Goal: Information Seeking & Learning: Learn about a topic

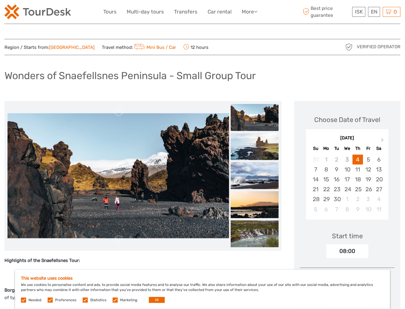
click at [245, 142] on img at bounding box center [255, 146] width 48 height 27
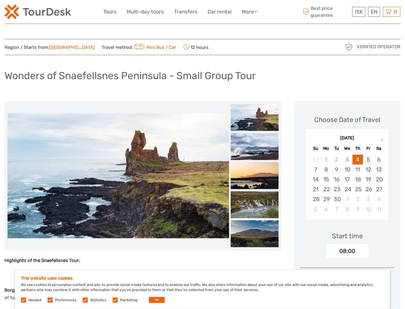
drag, startPoint x: 257, startPoint y: 174, endPoint x: 257, endPoint y: 180, distance: 5.7
click at [257, 175] on img at bounding box center [255, 175] width 48 height 27
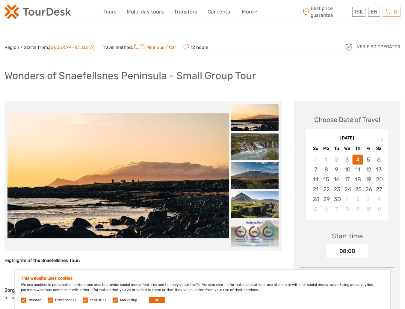
click at [256, 148] on img at bounding box center [255, 146] width 48 height 27
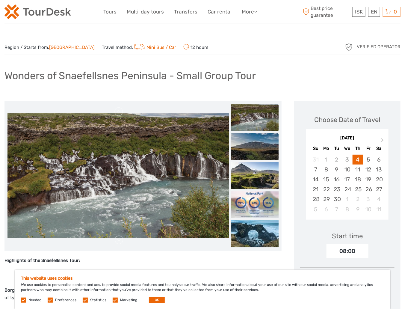
click at [256, 157] on img at bounding box center [255, 146] width 48 height 27
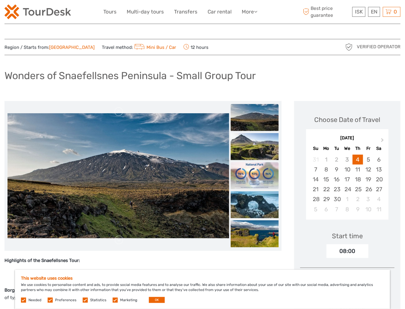
click at [256, 173] on img at bounding box center [255, 175] width 48 height 27
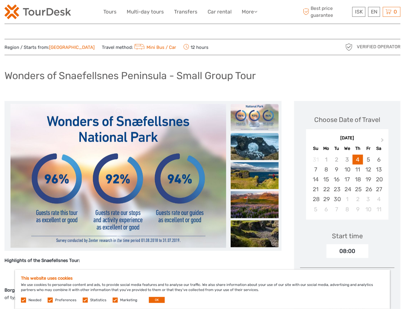
click at [255, 146] on img at bounding box center [255, 146] width 48 height 27
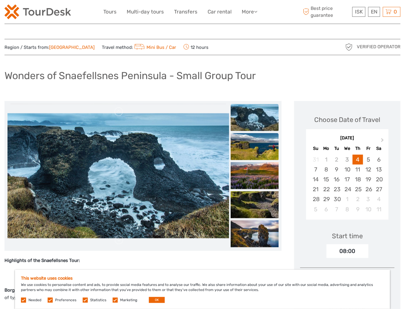
click at [255, 150] on img at bounding box center [255, 146] width 48 height 27
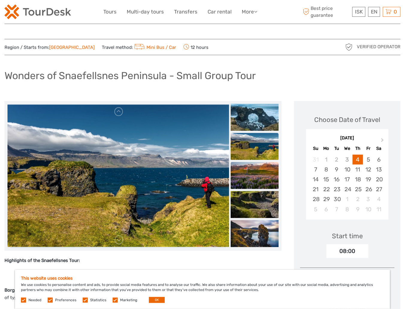
click at [255, 170] on img at bounding box center [255, 175] width 48 height 27
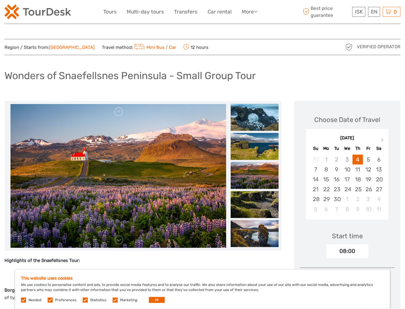
click at [256, 190] on ul at bounding box center [255, 46] width 48 height 408
click at [256, 197] on img at bounding box center [255, 204] width 48 height 27
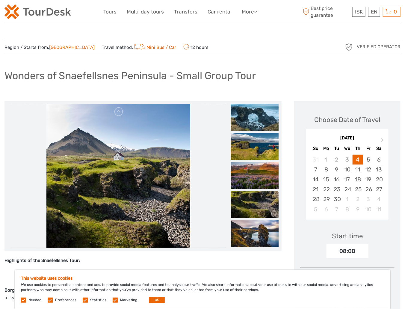
drag, startPoint x: 258, startPoint y: 213, endPoint x: 258, endPoint y: 217, distance: 4.8
click at [258, 214] on img at bounding box center [255, 204] width 48 height 27
click at [258, 225] on img at bounding box center [255, 233] width 48 height 27
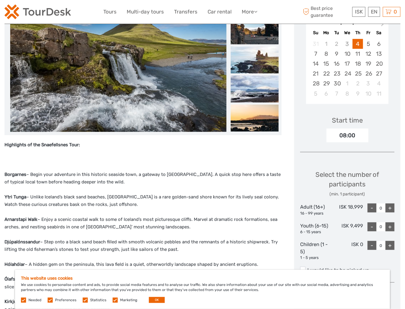
scroll to position [120, 0]
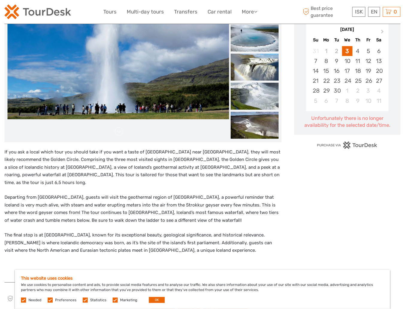
scroll to position [120, 0]
